Goal: Task Accomplishment & Management: Use online tool/utility

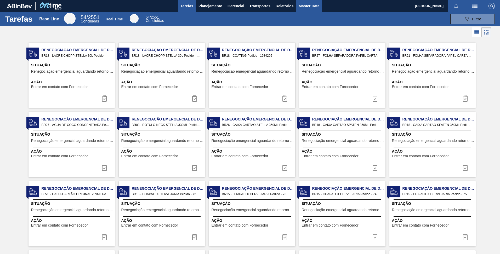
click at [310, 6] on span "Master Data" at bounding box center [309, 6] width 21 height 6
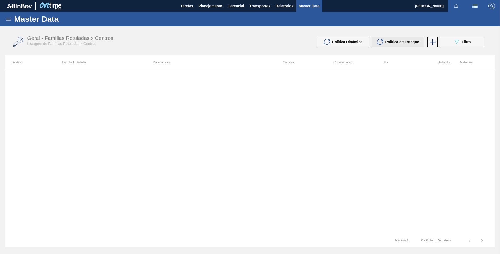
click at [399, 43] on span "Política de Estoque" at bounding box center [402, 42] width 34 height 4
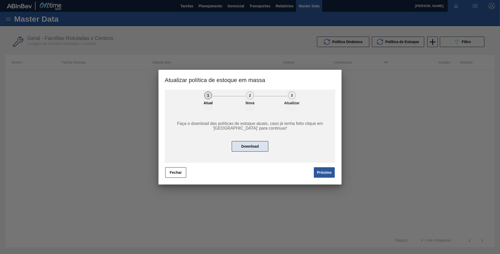
click at [259, 146] on button "Download" at bounding box center [250, 146] width 37 height 10
drag, startPoint x: 177, startPoint y: 176, endPoint x: 178, endPoint y: 180, distance: 4.3
click at [178, 178] on div "Fechar Próximo" at bounding box center [250, 173] width 170 height 12
click at [175, 173] on button "Fechar" at bounding box center [175, 172] width 21 height 10
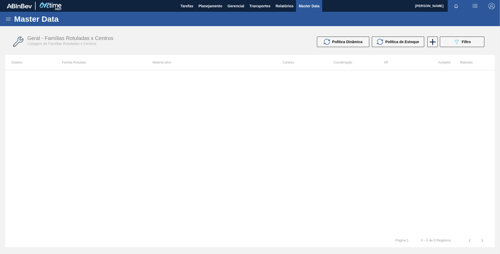
click at [7, 20] on icon at bounding box center [8, 19] width 5 height 3
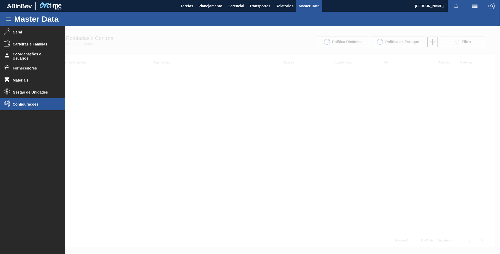
click at [35, 105] on span "Configurações" at bounding box center [34, 104] width 43 height 4
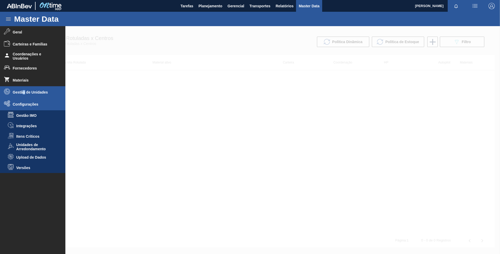
click at [24, 95] on li "Gestão de Unidades" at bounding box center [32, 92] width 65 height 12
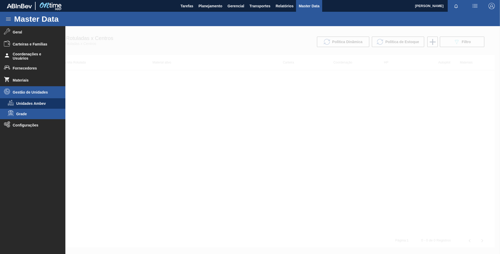
drag, startPoint x: 24, startPoint y: 95, endPoint x: 18, endPoint y: 113, distance: 19.5
click at [18, 113] on span "Grade" at bounding box center [36, 114] width 40 height 4
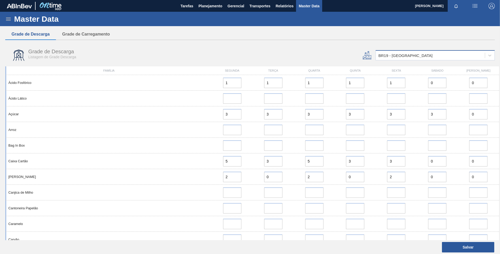
click at [395, 56] on div "BR19 - Nova Rio" at bounding box center [405, 55] width 54 height 4
click at [91, 33] on button "Grade de Carregamento" at bounding box center [86, 34] width 60 height 11
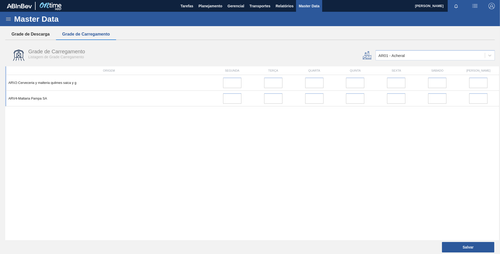
click at [42, 32] on button "Grade de Descarga" at bounding box center [30, 34] width 51 height 11
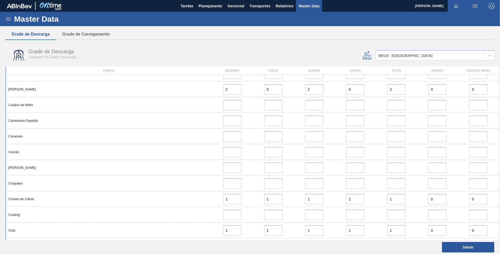
scroll to position [44, 0]
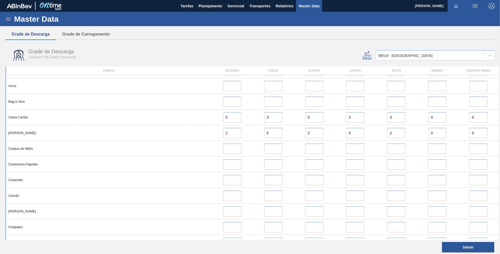
click at [7, 21] on icon at bounding box center [8, 19] width 6 height 6
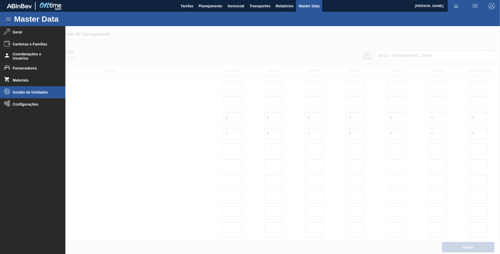
click at [39, 87] on li "Gestão de Unidades" at bounding box center [32, 92] width 65 height 12
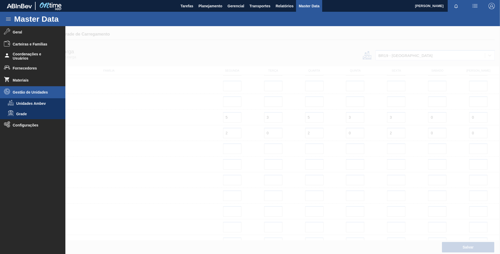
click at [39, 87] on li "Gestão de Unidades" at bounding box center [32, 92] width 65 height 12
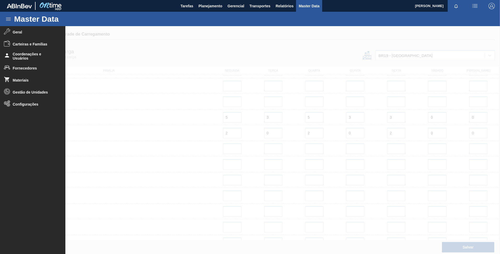
click at [182, 34] on div at bounding box center [250, 140] width 500 height 228
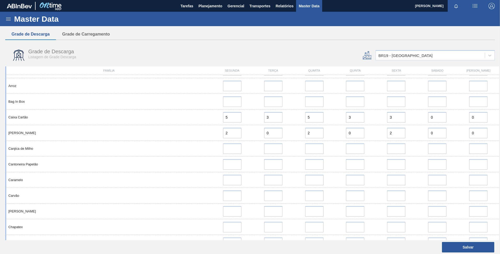
click at [7, 19] on icon at bounding box center [8, 19] width 6 height 6
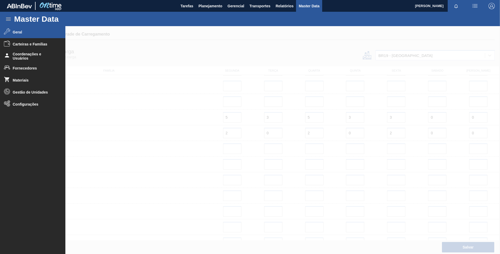
click at [22, 34] on li "Geral" at bounding box center [32, 32] width 65 height 12
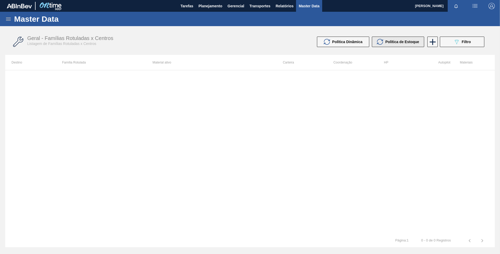
click at [394, 45] on div "Política de Estoque" at bounding box center [398, 42] width 42 height 6
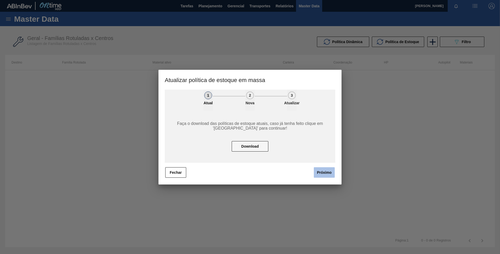
click at [327, 175] on button "Próximo" at bounding box center [324, 172] width 21 height 10
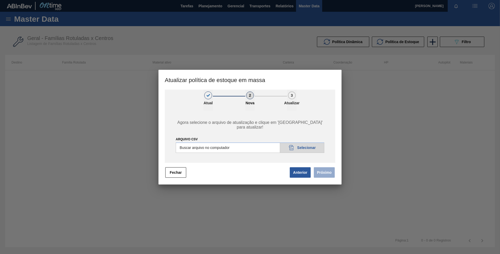
click at [304, 150] on input "ARQUIVO CSV" at bounding box center [250, 148] width 149 height 10
click at [19, 7] on div at bounding box center [250, 127] width 500 height 254
click at [121, 106] on div at bounding box center [250, 127] width 500 height 254
click at [174, 173] on button "Fechar" at bounding box center [175, 172] width 21 height 10
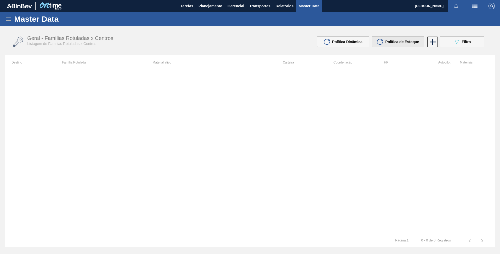
click at [391, 38] on button "Política de Estoque" at bounding box center [398, 42] width 52 height 10
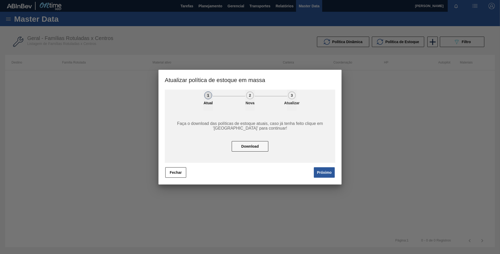
click at [332, 173] on button "Próximo" at bounding box center [324, 172] width 21 height 10
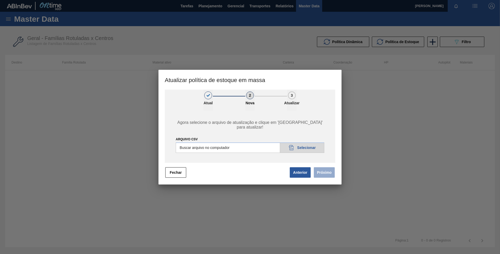
click at [296, 143] on input "ARQUIVO CSV" at bounding box center [250, 148] width 149 height 10
type input "C:\fakepath\POLITICA_DE_ESTOQUE_20250822_091244.csv"
click at [330, 174] on button "Próximo" at bounding box center [324, 172] width 21 height 10
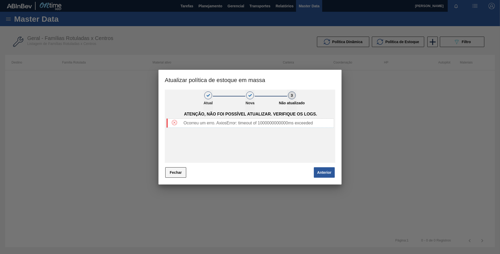
click at [177, 174] on button "Fechar" at bounding box center [175, 172] width 21 height 10
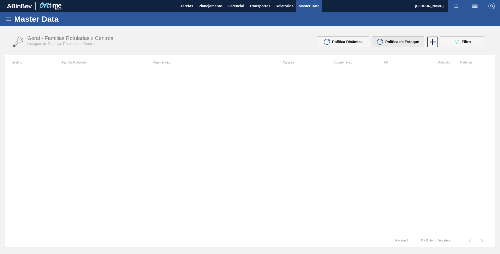
click at [403, 37] on button "Política de Estoque" at bounding box center [398, 42] width 52 height 10
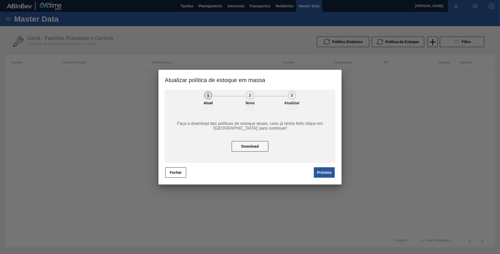
click at [318, 170] on button "Próximo" at bounding box center [324, 172] width 21 height 10
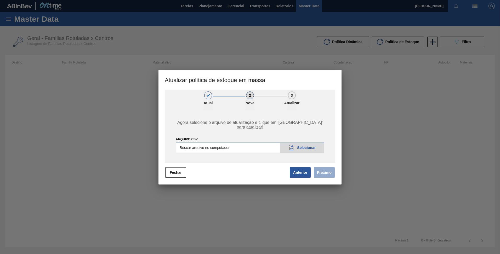
click at [302, 147] on input "ARQUIVO CSV" at bounding box center [250, 148] width 149 height 10
type input "C:\fakepath\POLITICA_DE_ESTOQUE_20250822_091244.csv"
click at [335, 174] on div "Anterior Próximo" at bounding box center [312, 173] width 46 height 12
click at [328, 172] on button "Próximo" at bounding box center [324, 172] width 21 height 10
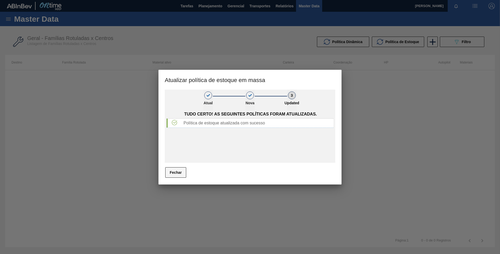
click at [171, 168] on button "Fechar" at bounding box center [175, 172] width 21 height 10
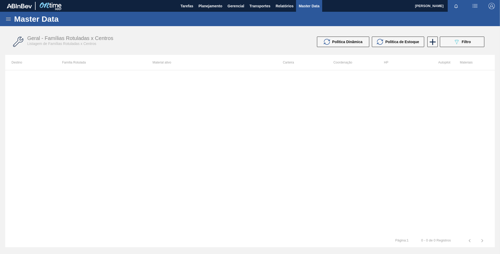
click at [8, 17] on icon at bounding box center [8, 19] width 6 height 6
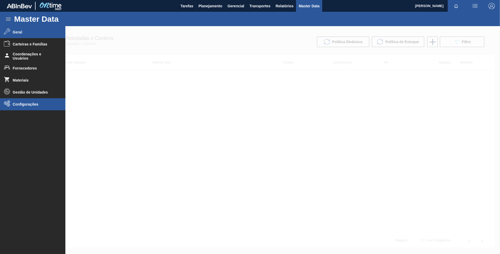
click at [20, 105] on span "Configurações" at bounding box center [34, 104] width 43 height 4
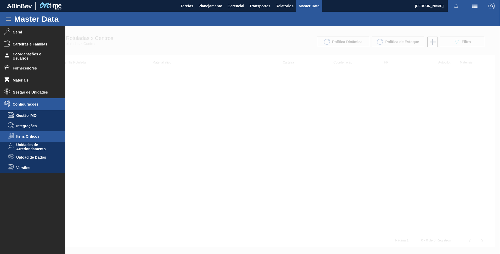
click at [35, 140] on li "Itens Críticos" at bounding box center [32, 136] width 65 height 10
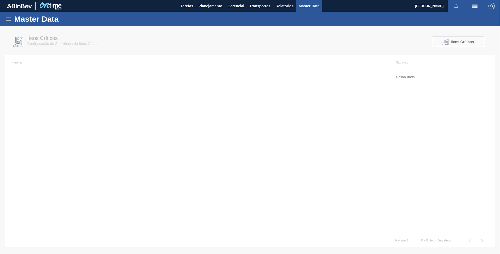
click at [5, 20] on div "Master Data" at bounding box center [250, 19] width 500 height 14
click at [8, 19] on icon at bounding box center [8, 19] width 6 height 6
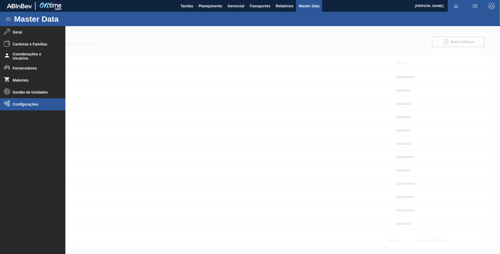
click at [26, 103] on span "Configurações" at bounding box center [34, 104] width 43 height 4
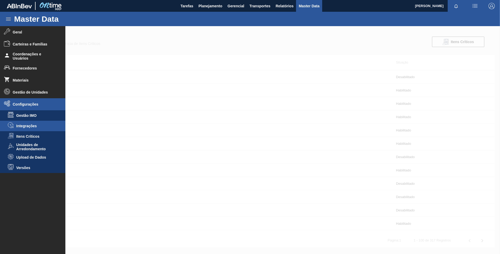
click at [38, 124] on span "Integrações" at bounding box center [36, 126] width 40 height 4
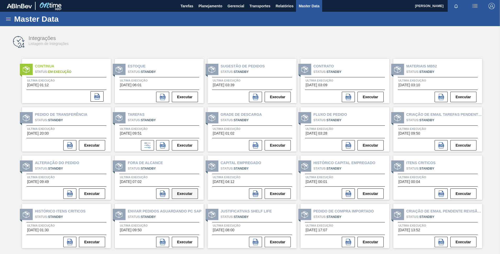
click at [184, 194] on button "Executar" at bounding box center [185, 194] width 26 height 10
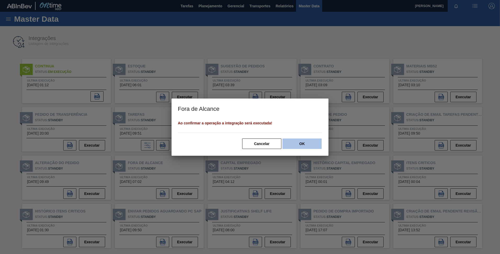
click at [314, 143] on button "OK" at bounding box center [301, 144] width 39 height 10
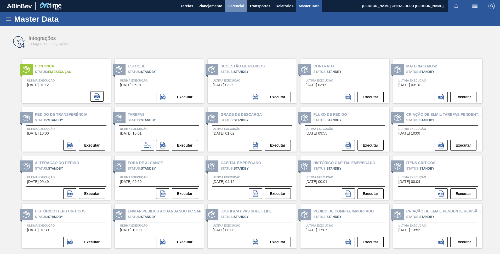
click at [238, 5] on span "Gerencial" at bounding box center [235, 6] width 17 height 6
click at [235, 25] on li "Itens Críticos" at bounding box center [236, 26] width 38 height 8
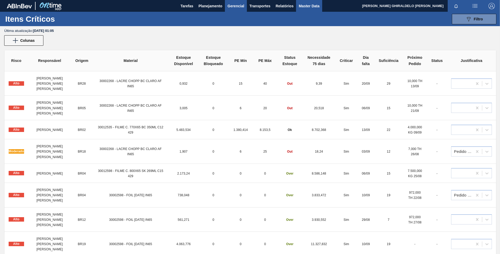
click at [316, 4] on span "Master Data" at bounding box center [309, 6] width 21 height 6
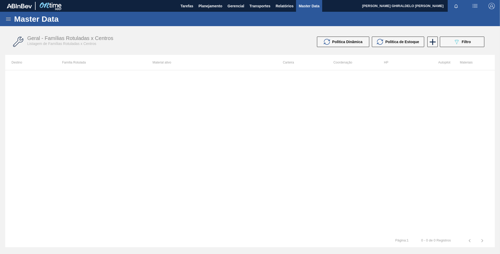
click at [10, 16] on icon at bounding box center [8, 19] width 6 height 6
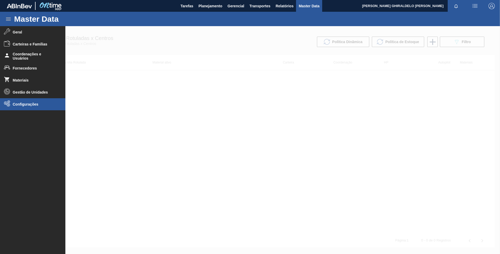
click at [19, 106] on span "Configurações" at bounding box center [34, 104] width 43 height 4
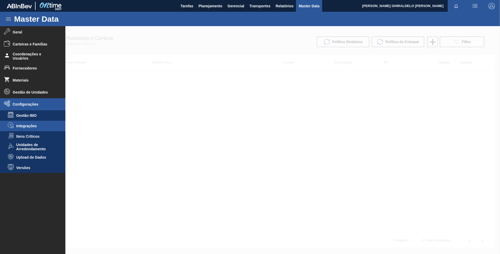
click at [30, 127] on span "Integrações" at bounding box center [36, 126] width 40 height 4
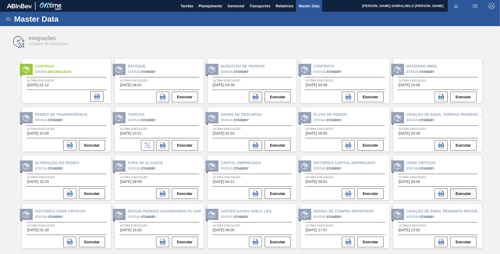
click at [464, 194] on button "Executar" at bounding box center [463, 194] width 26 height 10
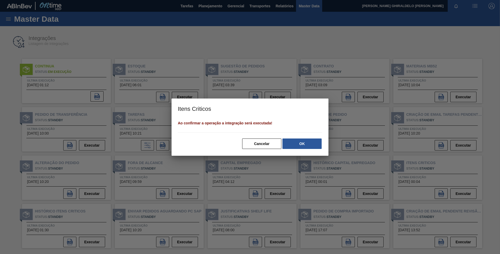
click at [294, 145] on button "OK" at bounding box center [301, 144] width 39 height 10
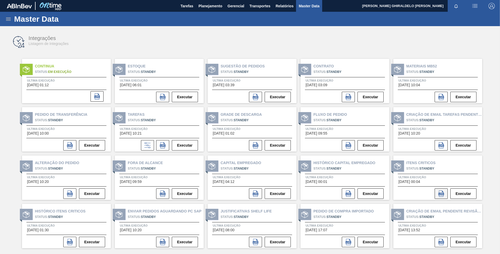
click at [438, 194] on icon at bounding box center [441, 194] width 6 height 6
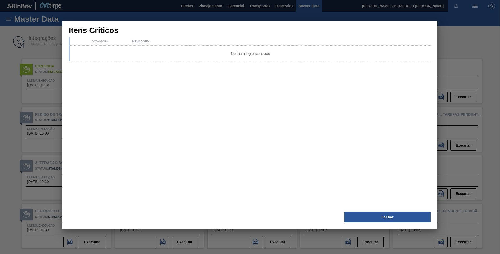
click at [96, 45] on div "Data/Hora Mensagem" at bounding box center [250, 41] width 362 height 9
click at [94, 42] on div "Data/Hora" at bounding box center [100, 41] width 60 height 3
click at [134, 42] on div "Mensagem" at bounding box center [280, 41] width 301 height 3
click at [393, 215] on button "Fechar" at bounding box center [387, 217] width 87 height 10
